Goal: Find specific page/section: Find specific page/section

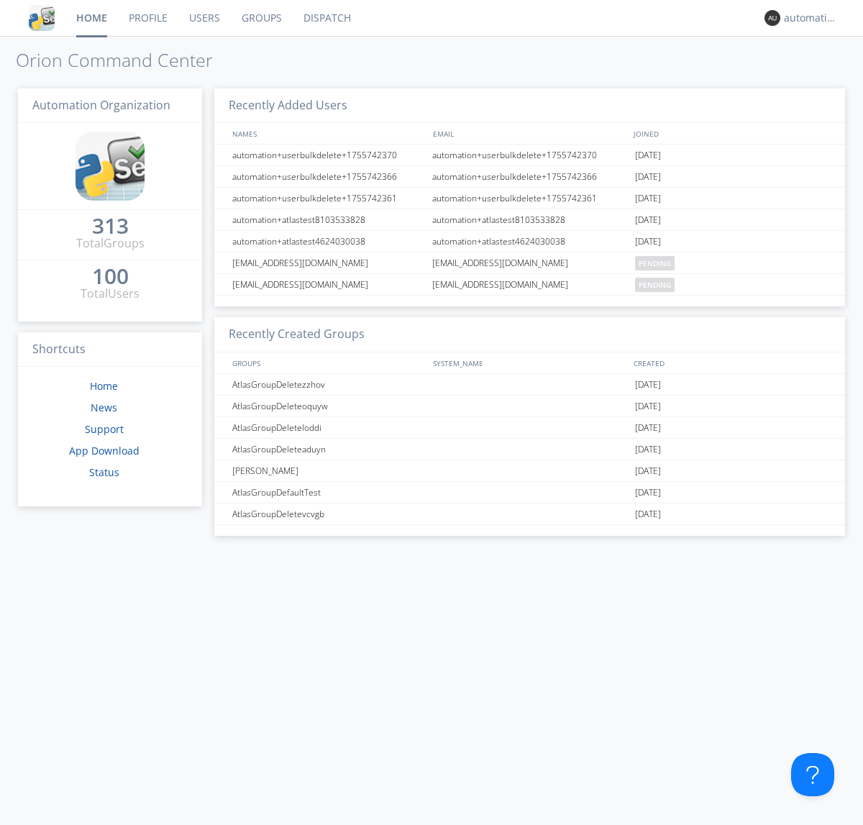
click at [326, 18] on link "Dispatch" at bounding box center [327, 18] width 69 height 36
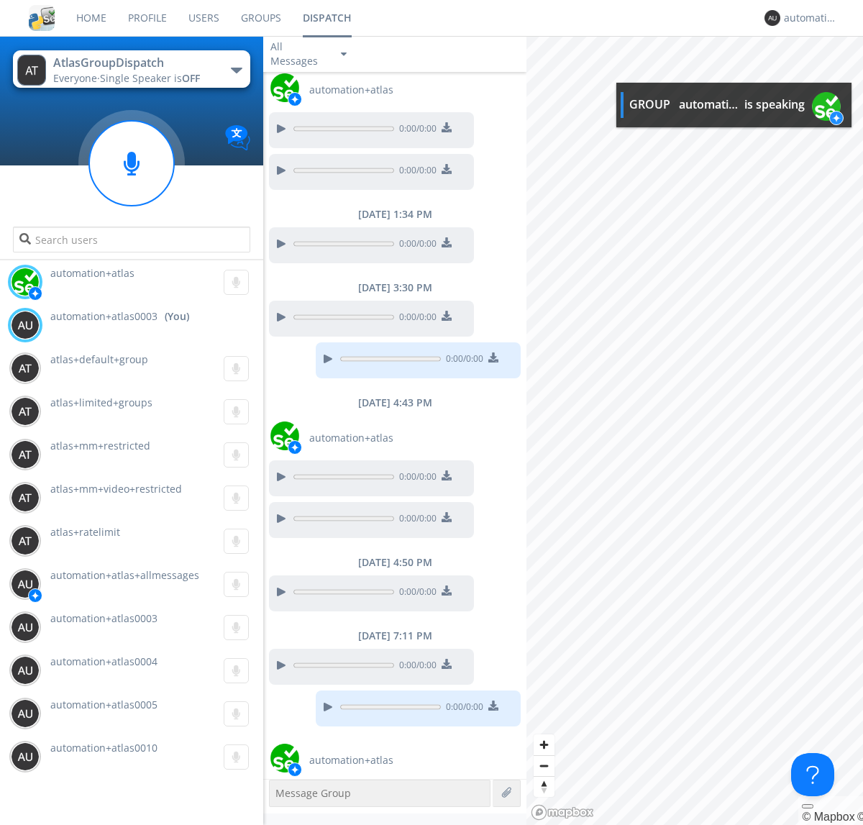
scroll to position [241, 0]
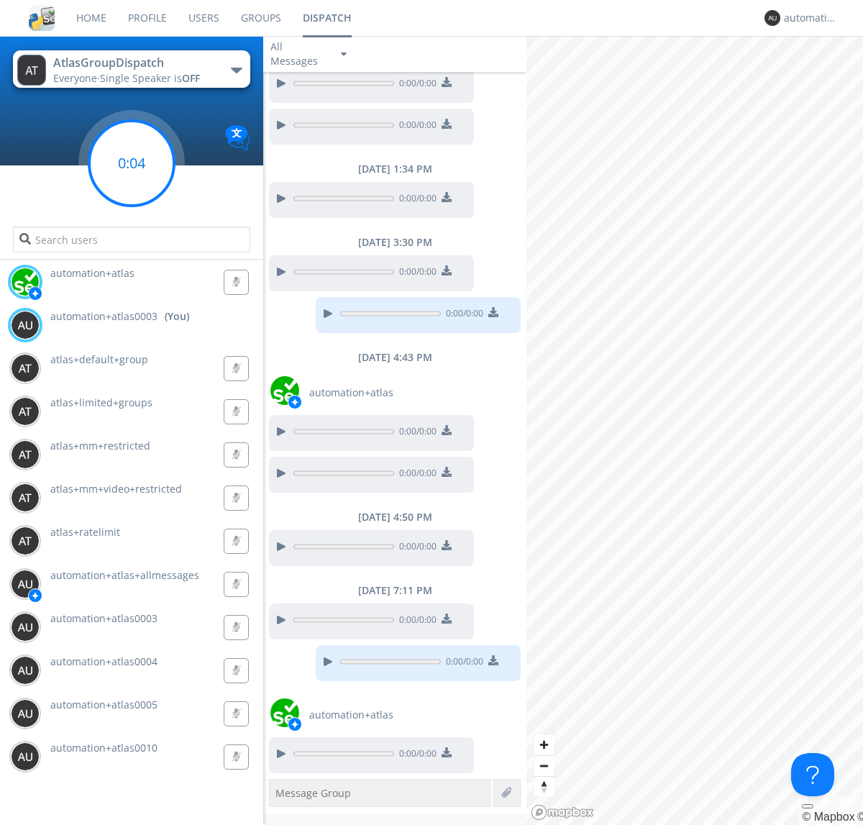
click at [132, 163] on g at bounding box center [131, 163] width 85 height 85
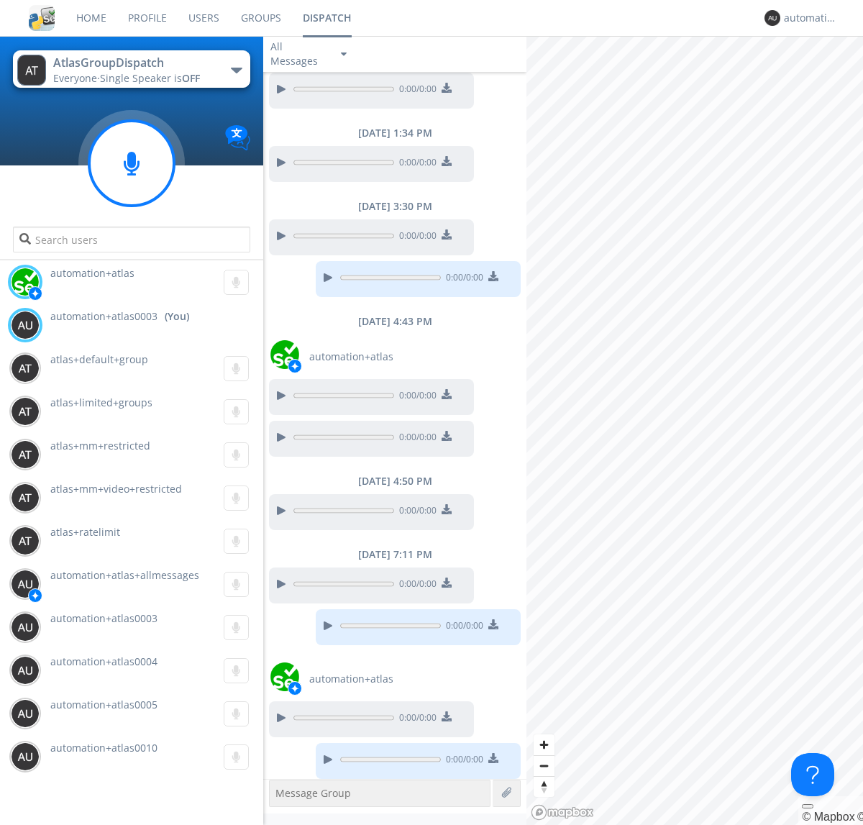
scroll to position [283, 0]
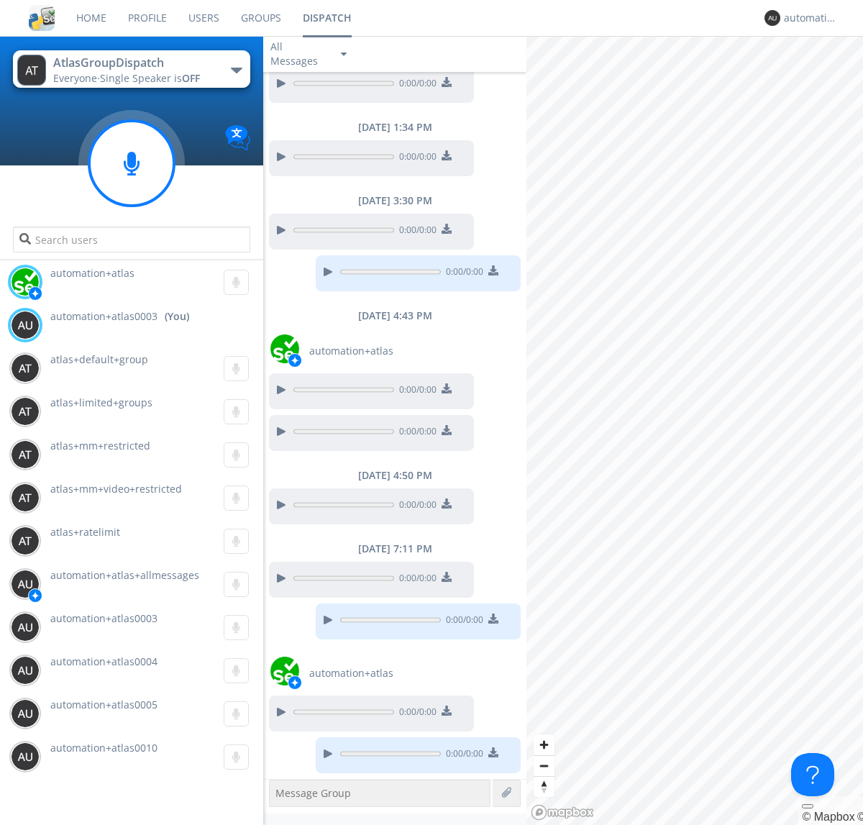
click at [236, 70] on div "button" at bounding box center [237, 71] width 12 height 6
click at [0, 0] on span "AtlasGroupDispatch2" at bounding box center [0, 0] width 0 height 0
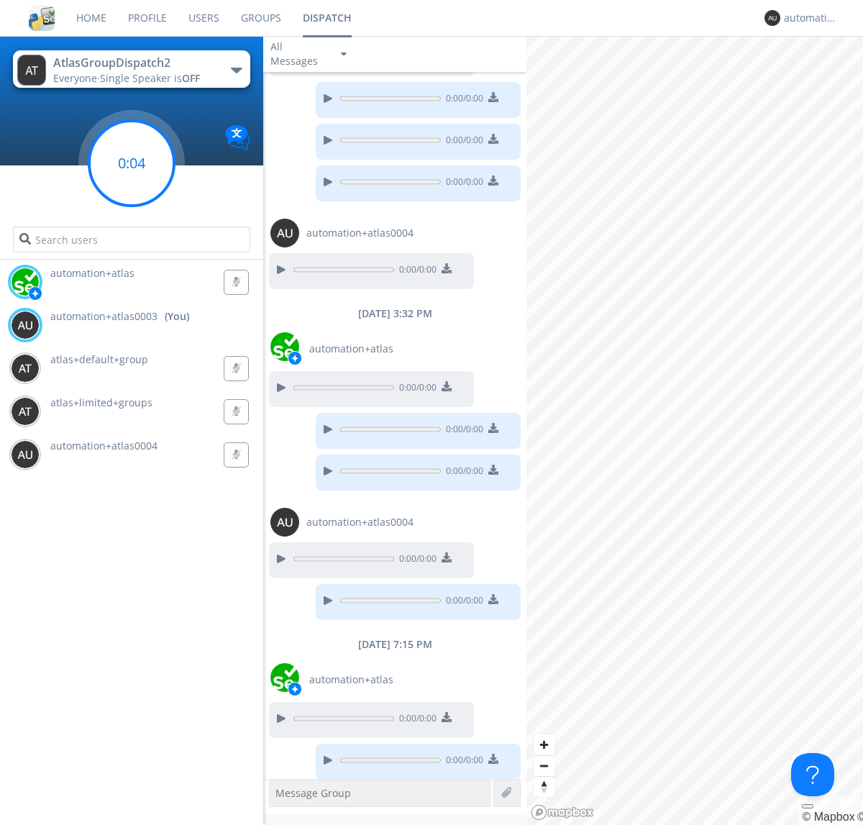
scroll to position [114, 0]
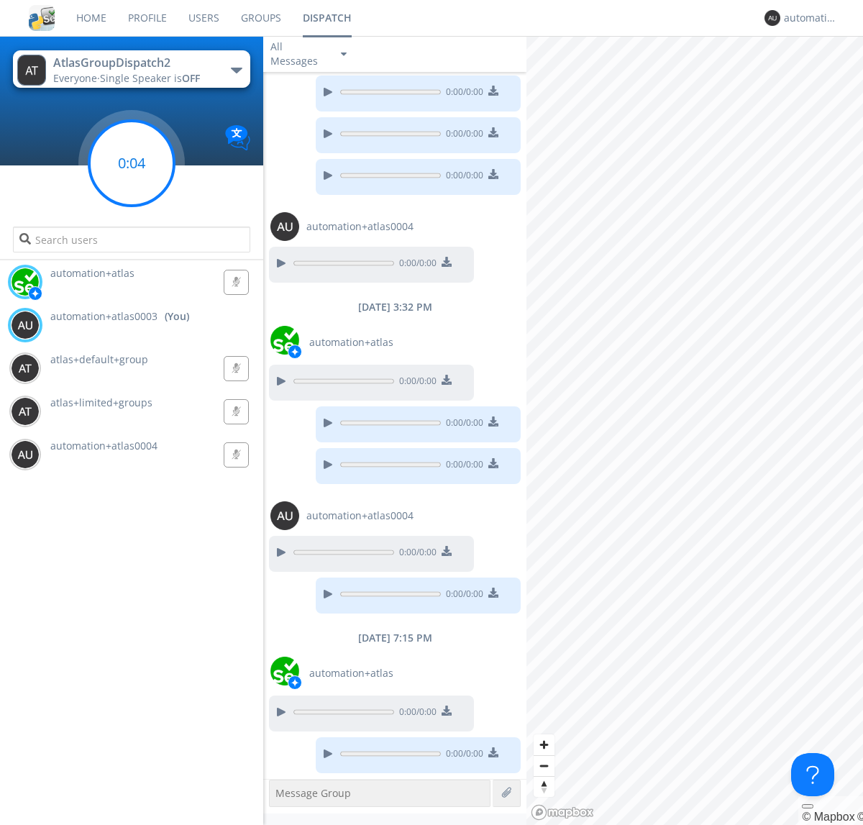
click at [132, 163] on g at bounding box center [131, 163] width 85 height 85
click at [807, 18] on div "automation+atlas0003" at bounding box center [811, 18] width 54 height 14
